Goal: Transaction & Acquisition: Purchase product/service

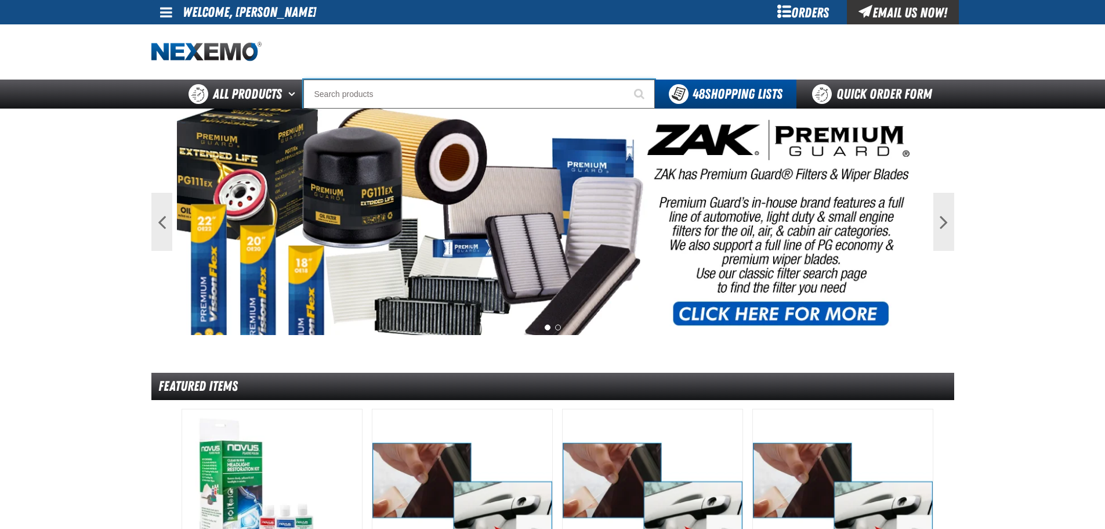
click at [393, 92] on input "Search" at bounding box center [479, 93] width 352 height 29
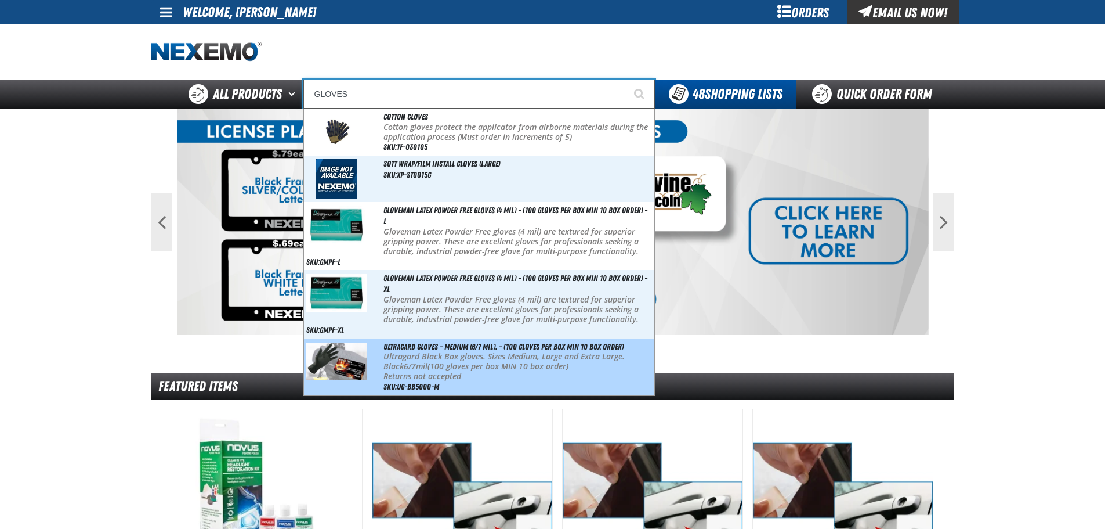
click at [423, 356] on p "Ultragard Black Box gloves. Sizes Medium, Large and Extra Large. Black 6/7mil (…" at bounding box center [518, 362] width 269 height 20
type input "Ultragard gloves - Medium (6/7 mil). - (100 gloves per box MIN 10 box order)"
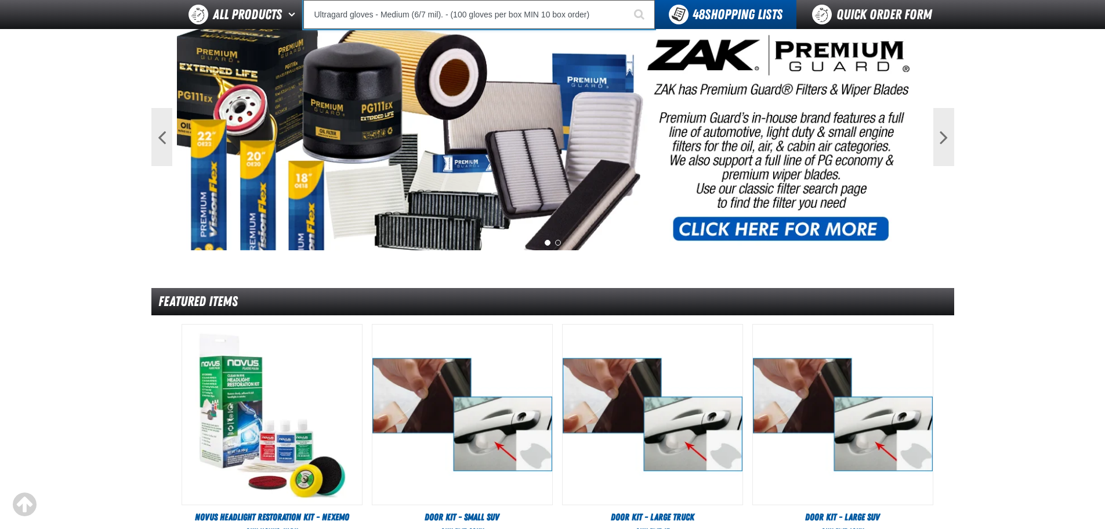
scroll to position [262, 0]
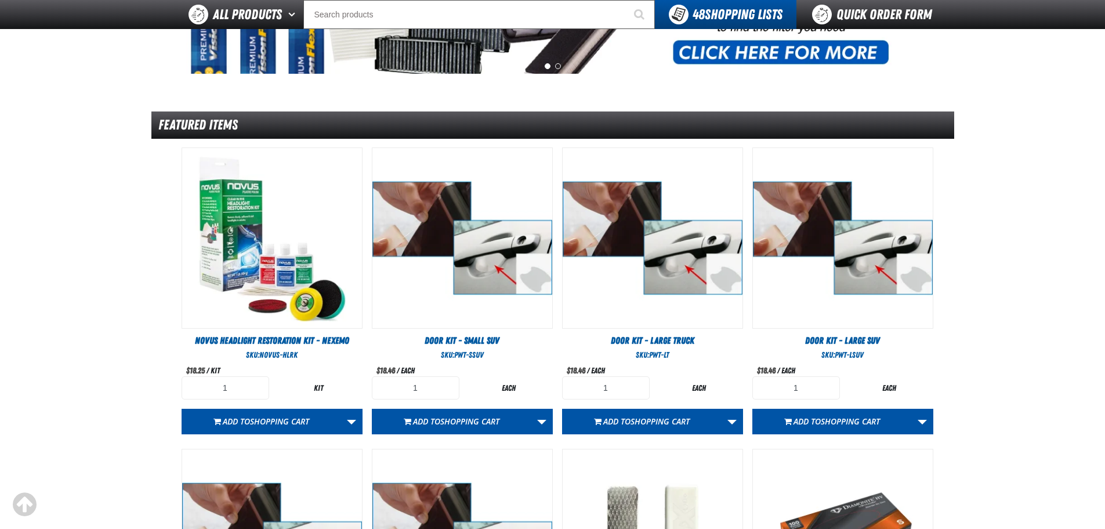
scroll to position [580, 0]
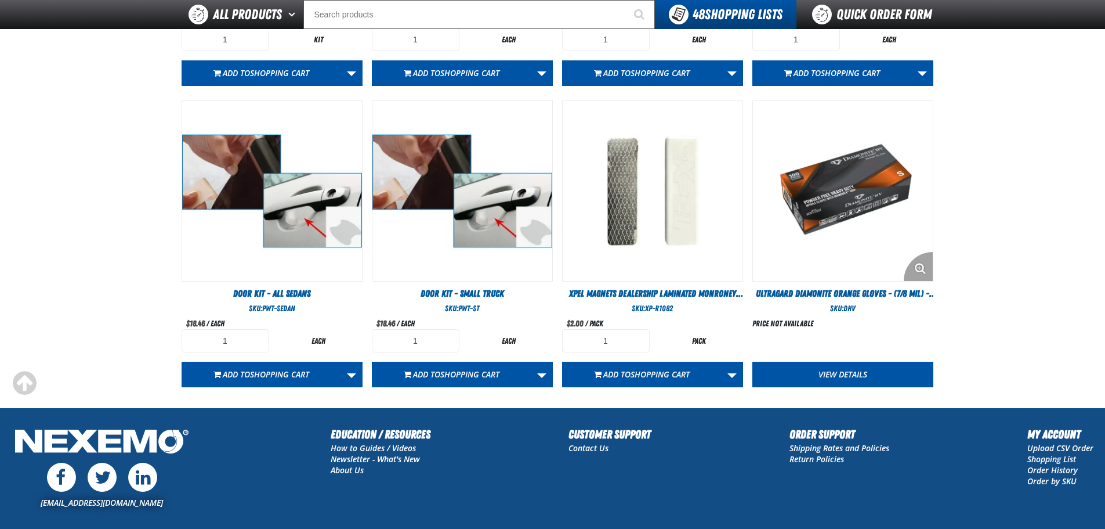
click at [830, 211] on img "View Details of the Ultragard Diamonite Orange Gloves - (7/8 mil) - (100 gloves…" at bounding box center [843, 191] width 180 height 180
click at [828, 368] on link "View Details" at bounding box center [843, 375] width 181 height 26
